Goal: Task Accomplishment & Management: Manage account settings

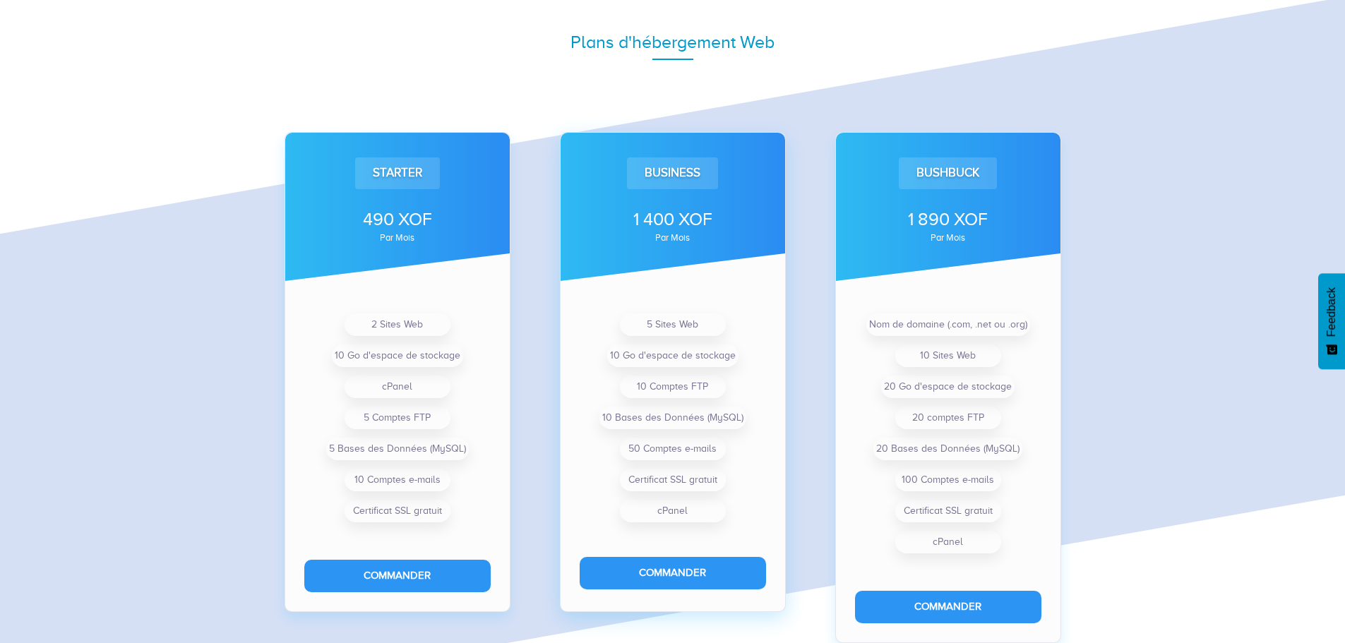
scroll to position [992, 0]
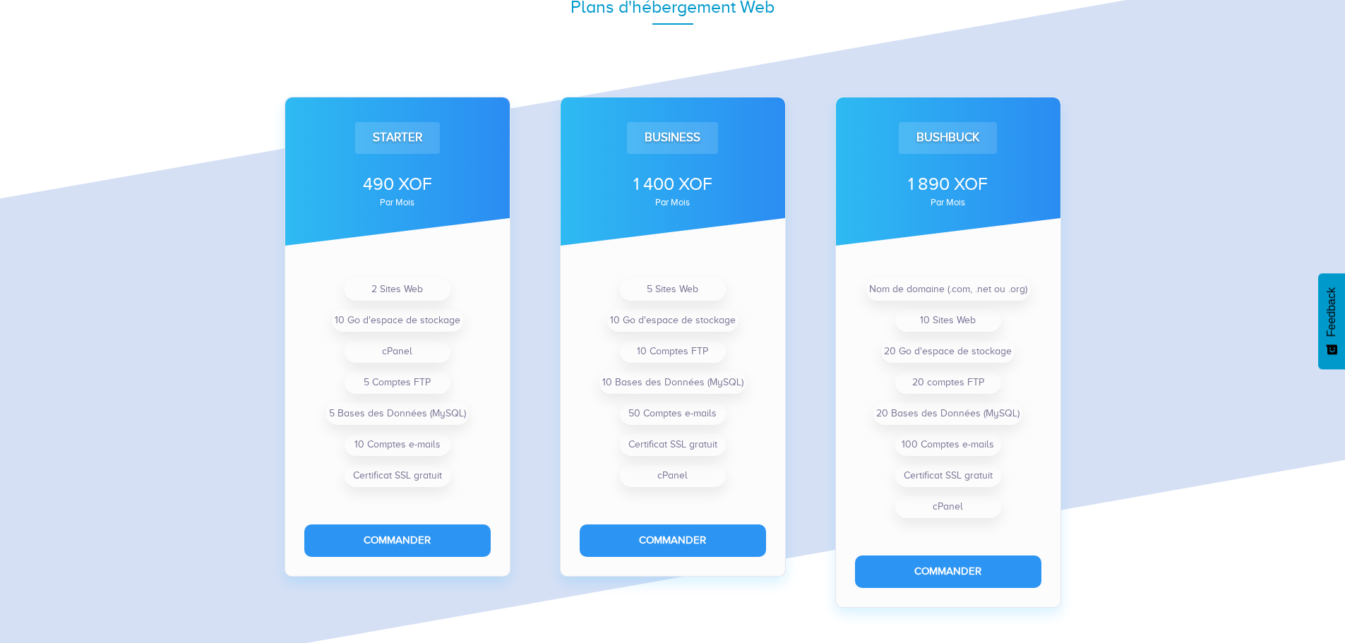
click at [527, 274] on div "Starter 490 XOF par mois 2 Sites Web 10 Go d'espace de stockage cPanel 5 Compte…" at bounding box center [397, 315] width 275 height 550
click at [527, 273] on div "Starter 490 XOF par mois 2 Sites Web 10 Go d'espace de stockage cPanel 5 Compte…" at bounding box center [397, 315] width 275 height 550
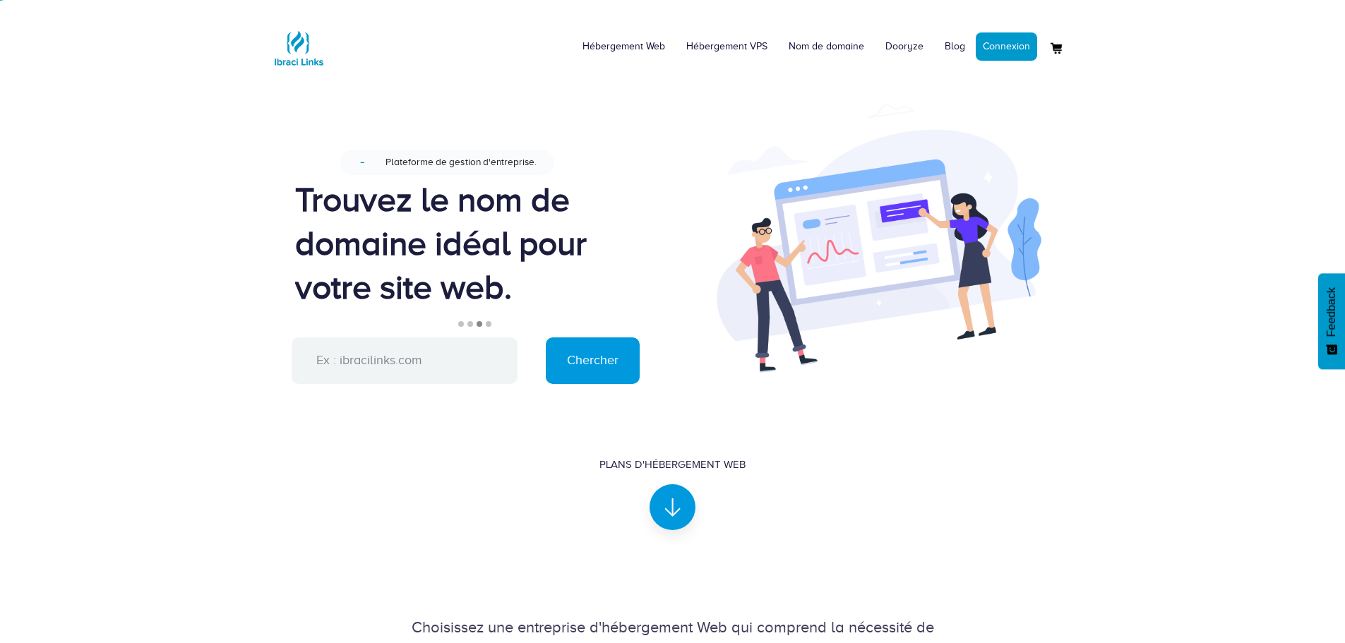
scroll to position [0, 0]
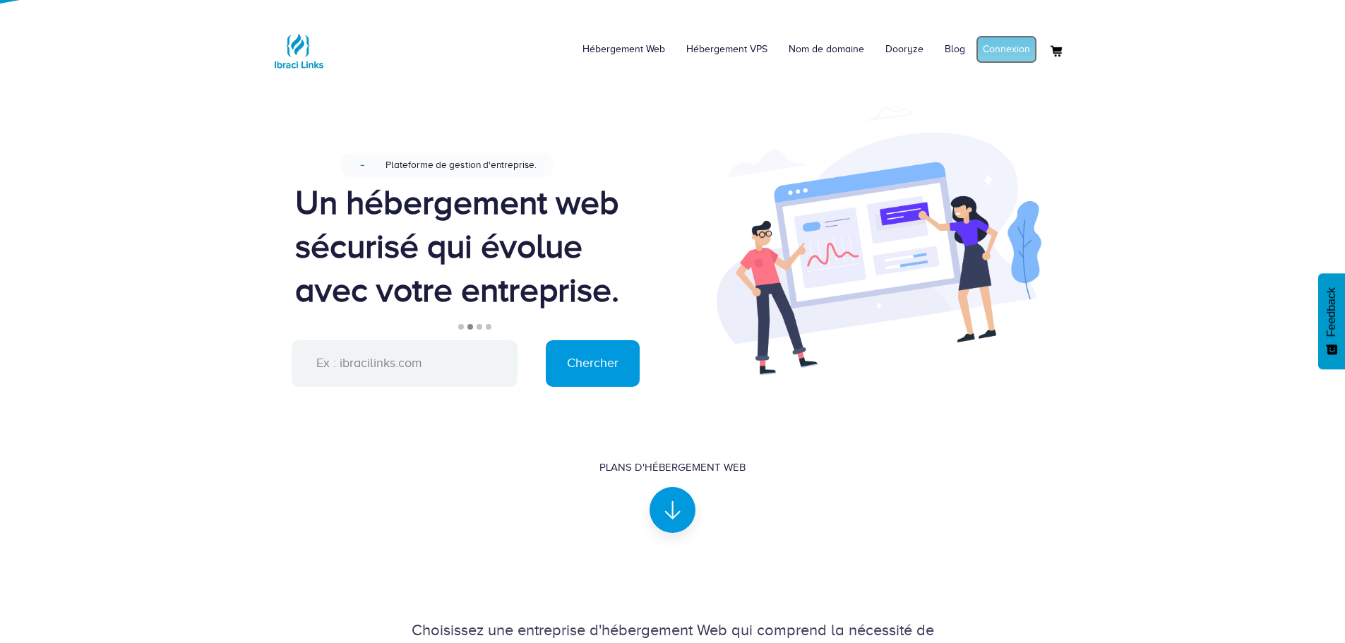
click at [1014, 47] on link "Connexion" at bounding box center [1005, 49] width 61 height 28
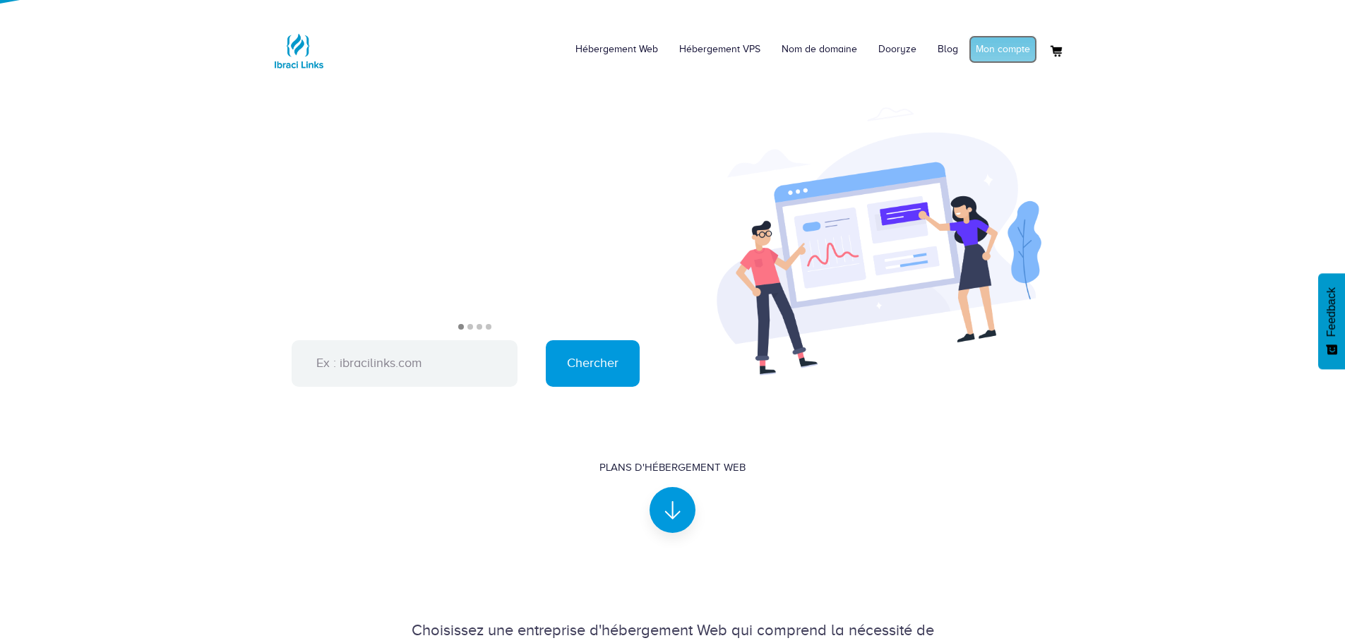
drag, startPoint x: 987, startPoint y: 49, endPoint x: 951, endPoint y: 85, distance: 50.4
click at [987, 50] on link "Mon compte" at bounding box center [1002, 49] width 68 height 28
